Goal: Task Accomplishment & Management: Use online tool/utility

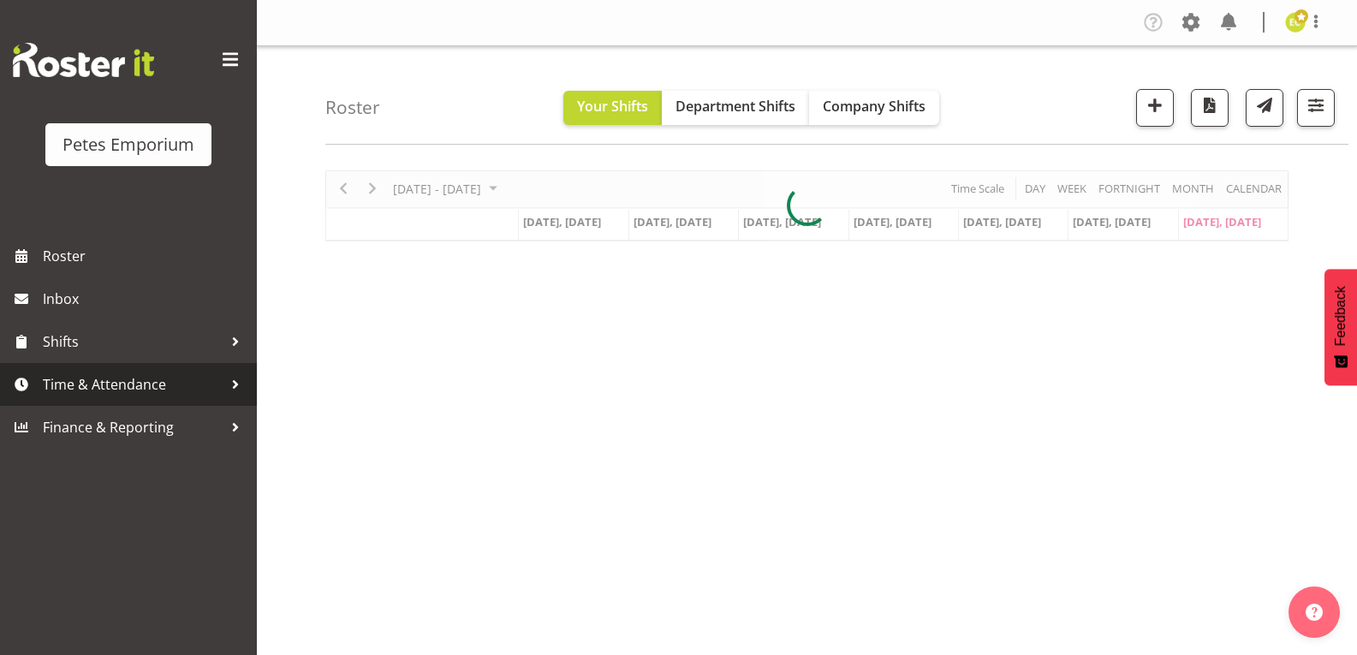
click at [167, 374] on span "Time & Attendance" at bounding box center [133, 384] width 180 height 26
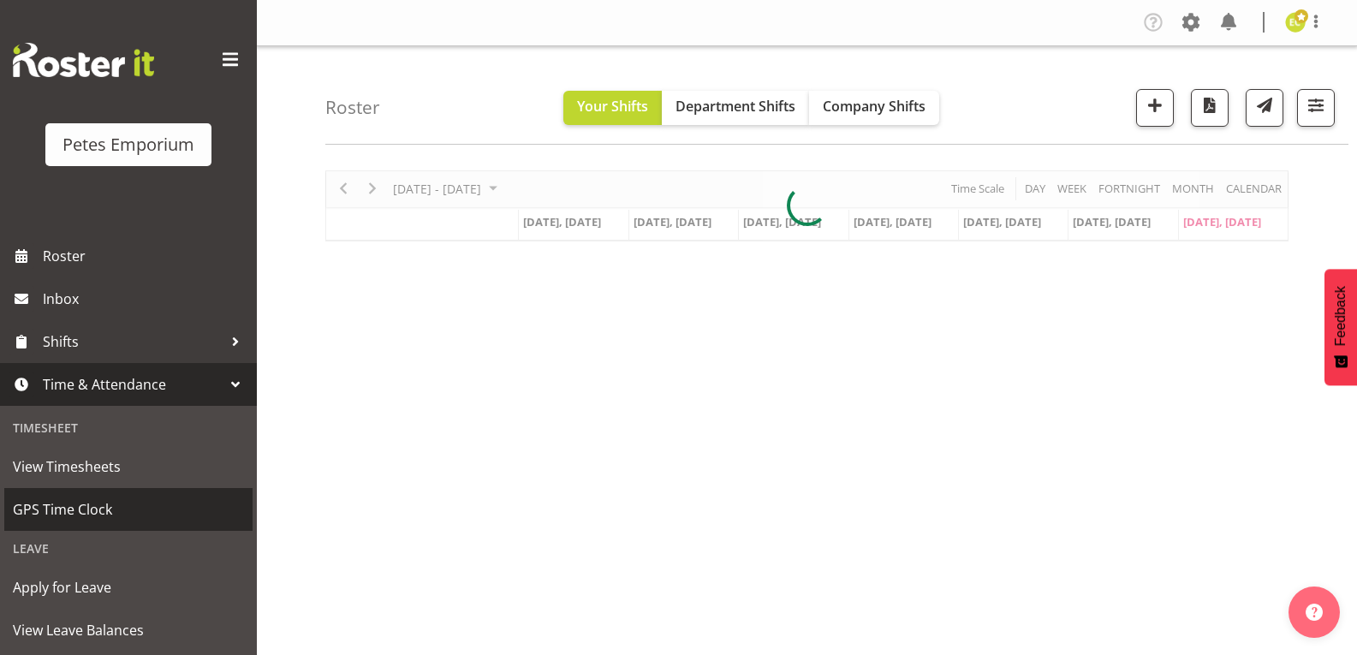
click at [91, 513] on span "GPS Time Clock" at bounding box center [128, 509] width 231 height 26
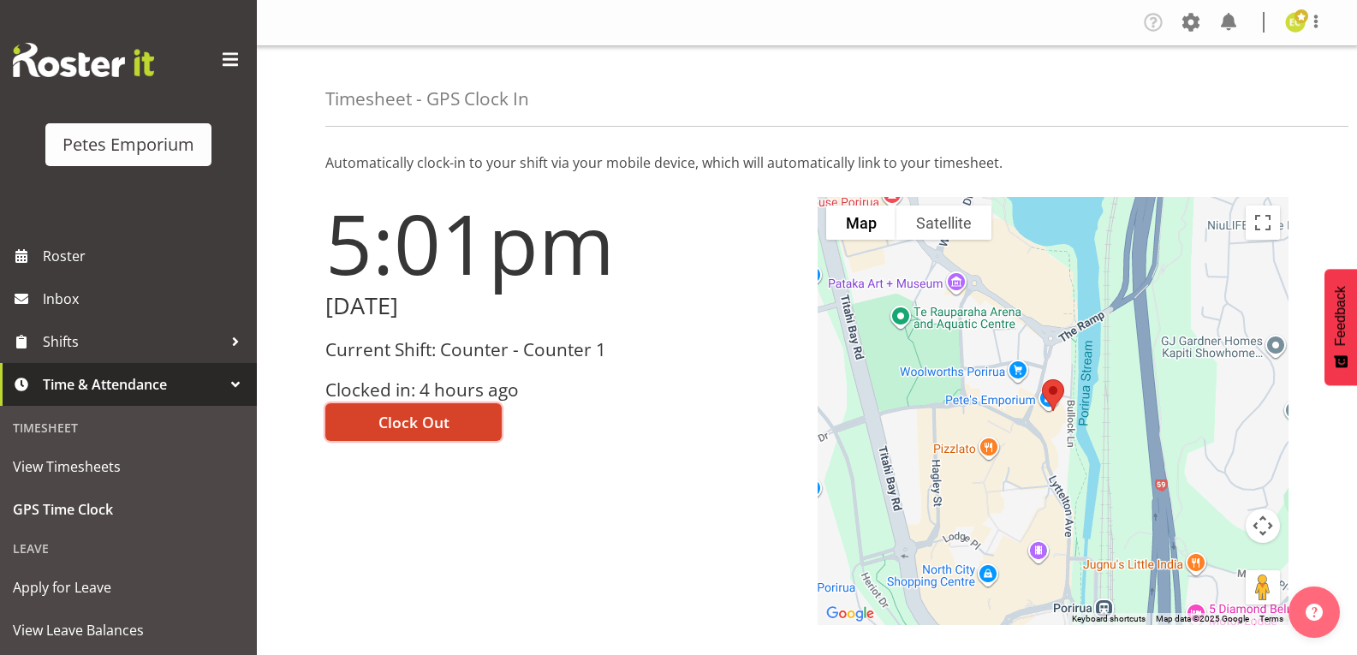
click at [431, 431] on span "Clock Out" at bounding box center [413, 422] width 71 height 22
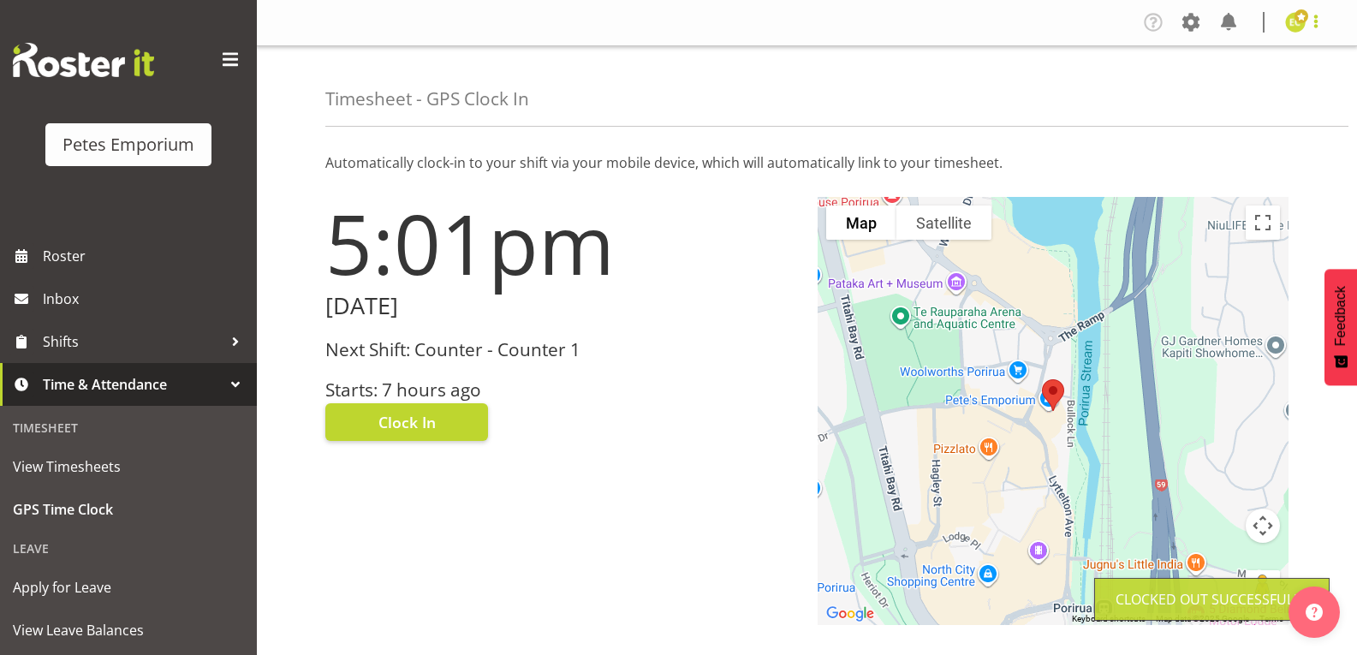
click at [1322, 16] on span at bounding box center [1315, 21] width 21 height 21
click at [1204, 92] on link "Log Out" at bounding box center [1244, 89] width 164 height 31
